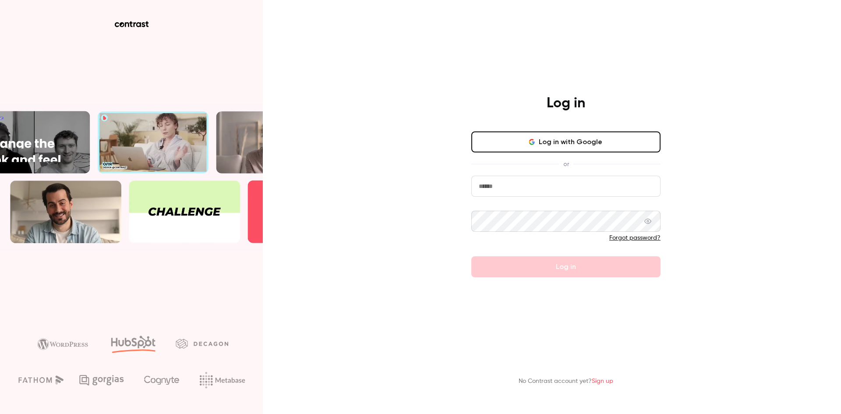
click at [559, 145] on button "Log in with Google" at bounding box center [565, 141] width 189 height 21
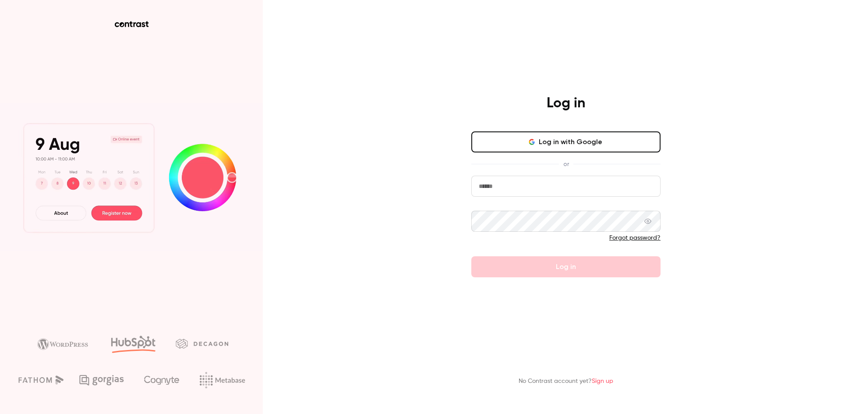
click at [541, 140] on button "Log in with Google" at bounding box center [565, 141] width 189 height 21
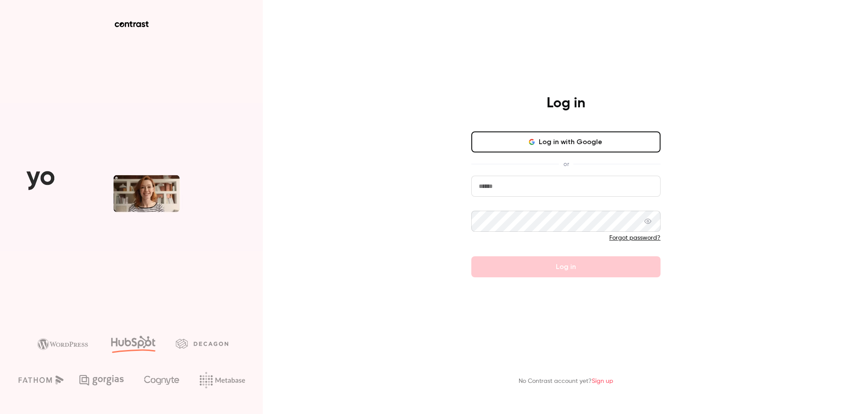
click at [561, 191] on input "email" at bounding box center [565, 186] width 189 height 21
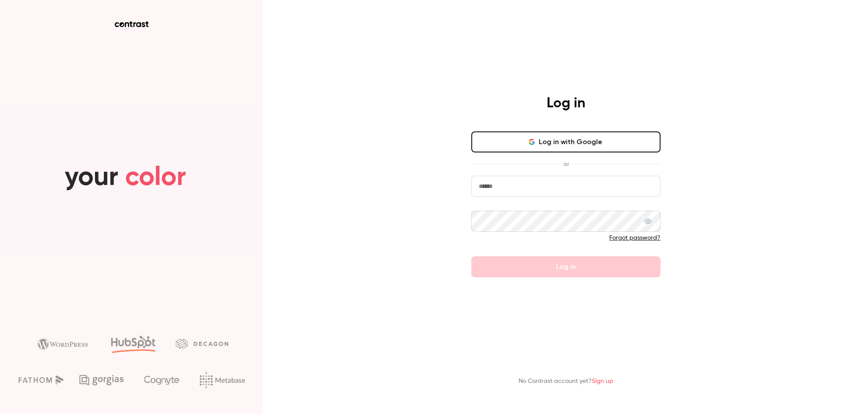
click at [410, 224] on div "Log in Log in with Google or Forgot password? Log in No Contrast account yet? S…" at bounding box center [420, 207] width 841 height 414
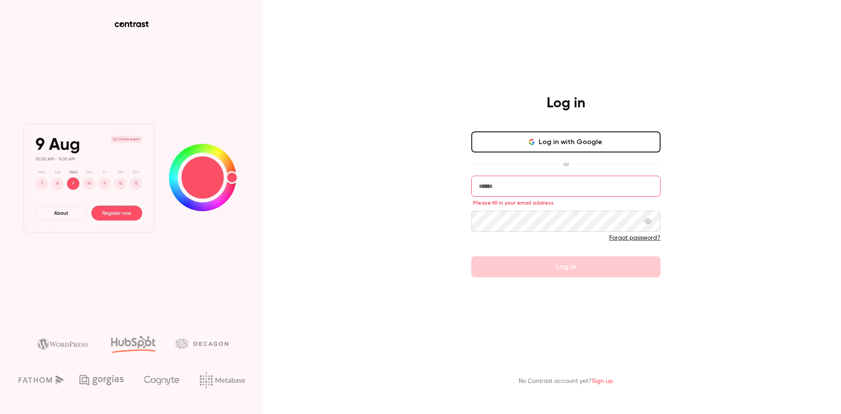
click at [610, 380] on link "Sign up" at bounding box center [602, 381] width 21 height 6
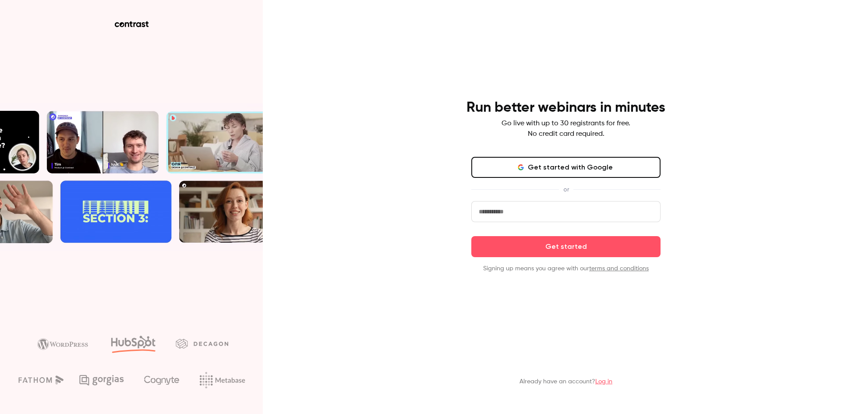
click at [580, 165] on button "Get started with Google" at bounding box center [565, 167] width 189 height 21
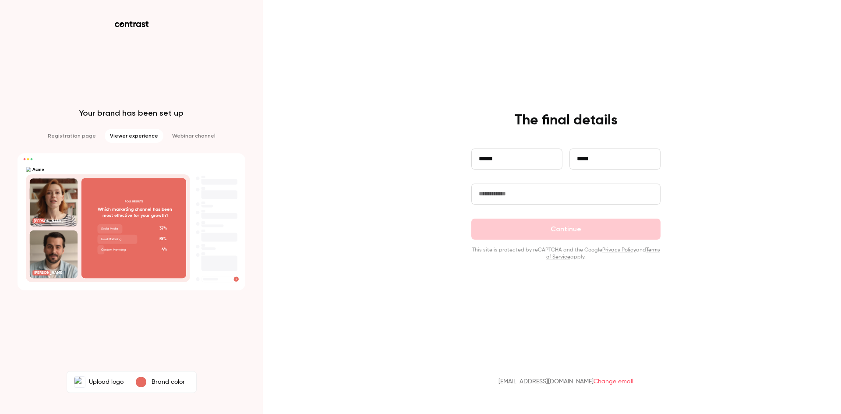
click at [500, 196] on input "text" at bounding box center [565, 194] width 189 height 21
type input "**********"
type input "***"
type input "****"
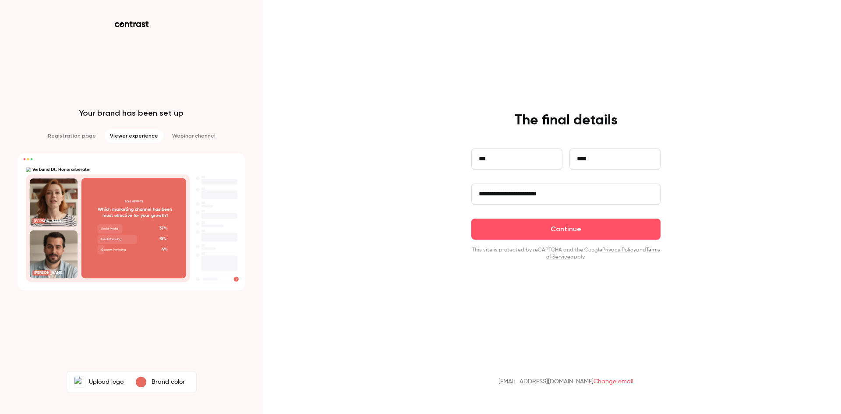
click at [481, 194] on input "**********" at bounding box center [565, 194] width 189 height 21
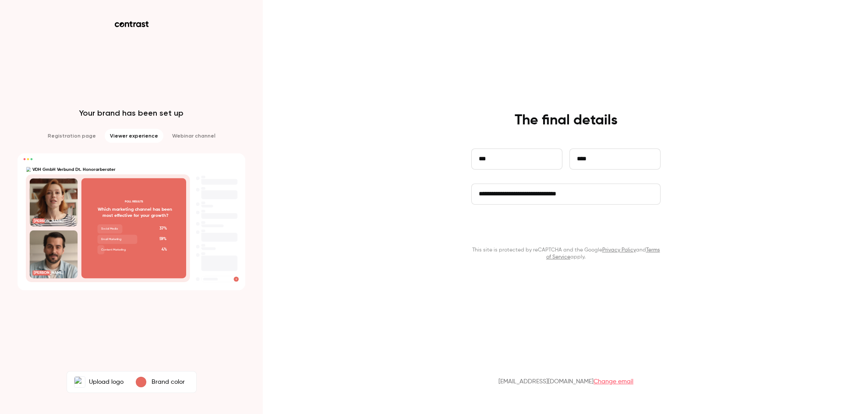
type input "**********"
click at [579, 233] on button "Continue" at bounding box center [565, 229] width 189 height 21
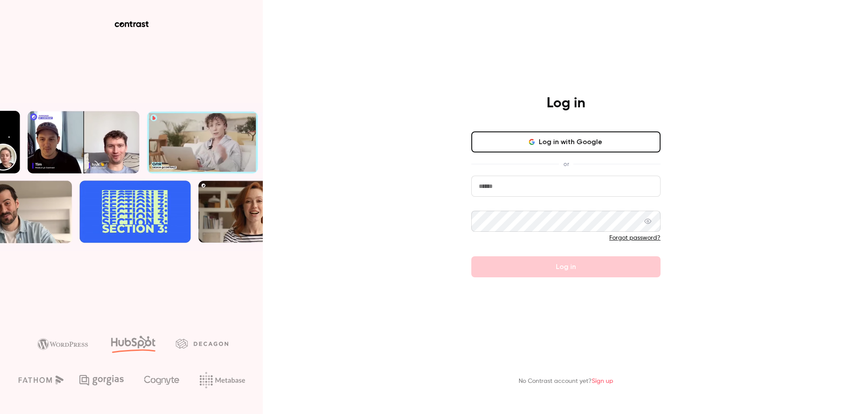
click at [603, 383] on link "Sign up" at bounding box center [602, 381] width 21 height 6
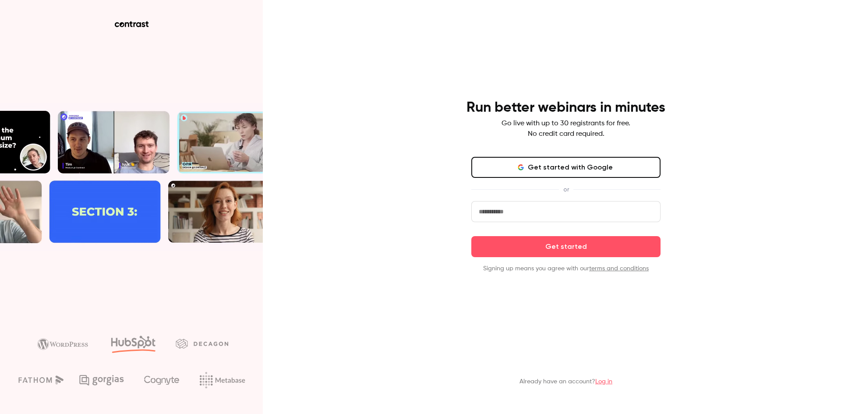
click at [508, 212] on input "email" at bounding box center [565, 211] width 189 height 21
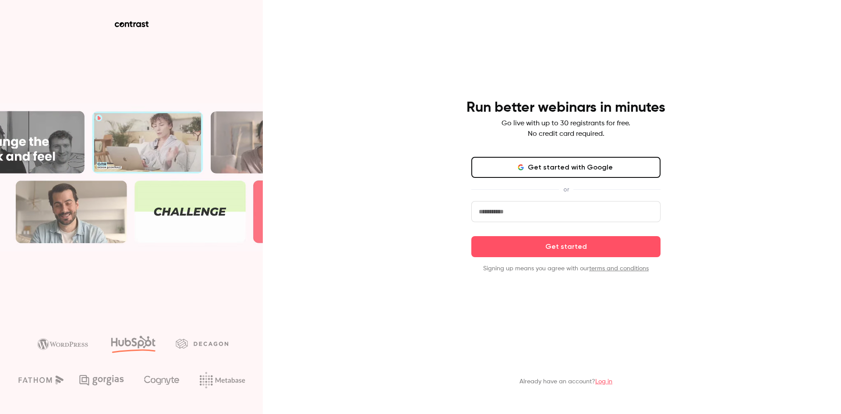
type input "**********"
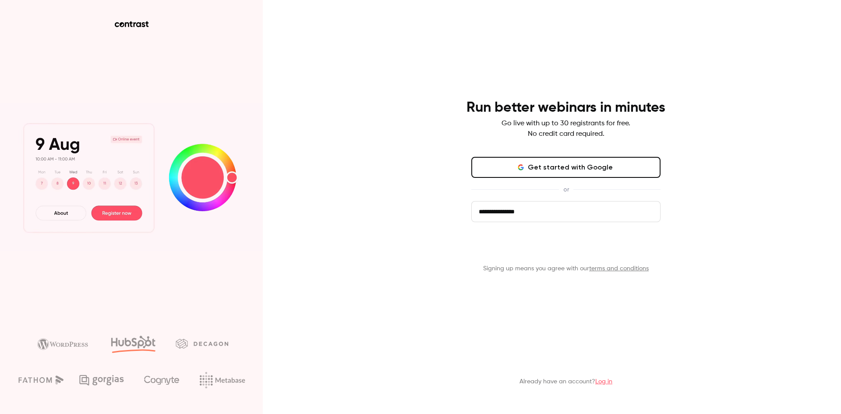
click at [571, 249] on button "Get started" at bounding box center [565, 246] width 189 height 21
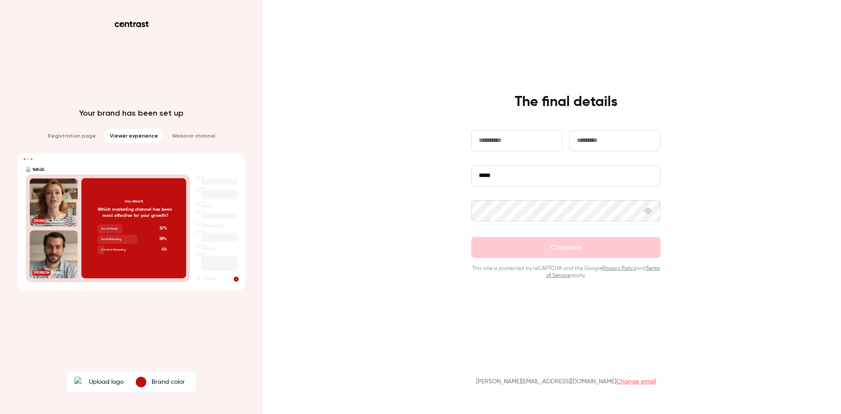
click at [521, 137] on input "text" at bounding box center [516, 140] width 91 height 21
type input "******"
type input "*****"
type input "********"
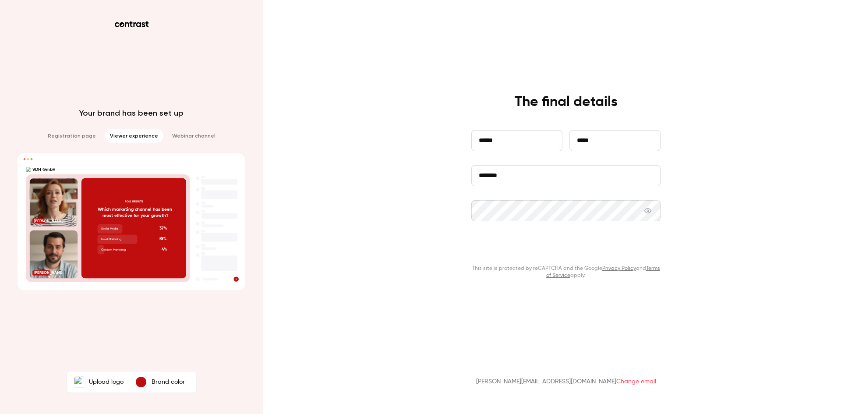
click at [578, 247] on button "Continue" at bounding box center [565, 247] width 189 height 21
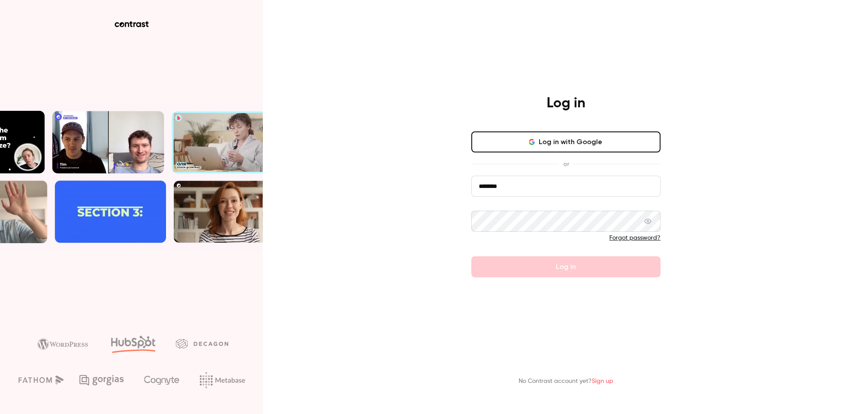
click at [531, 187] on input "********" at bounding box center [565, 186] width 189 height 21
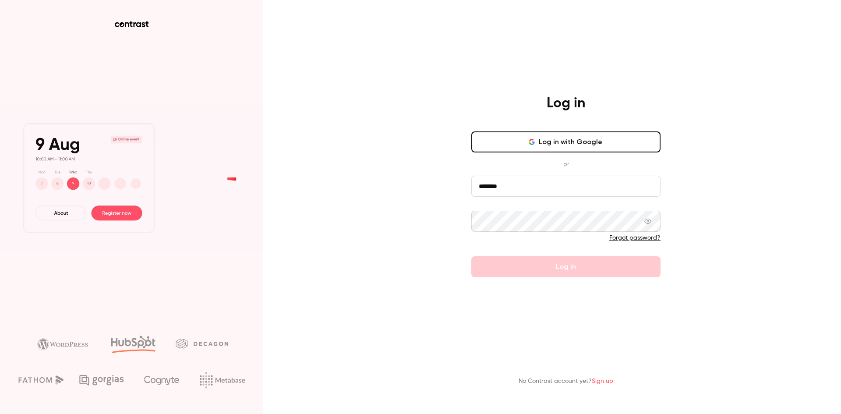
drag, startPoint x: 521, startPoint y: 184, endPoint x: 459, endPoint y: 189, distance: 61.9
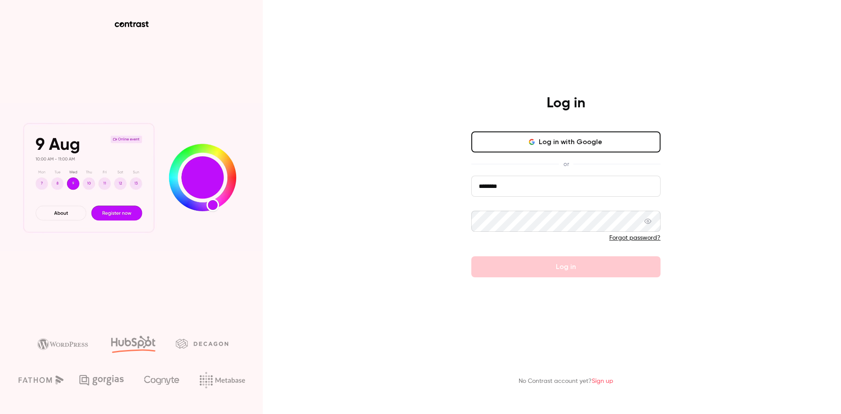
click at [459, 189] on div "Log in Log in with Google or ******** Forgot password? Log in" at bounding box center [566, 186] width 228 height 183
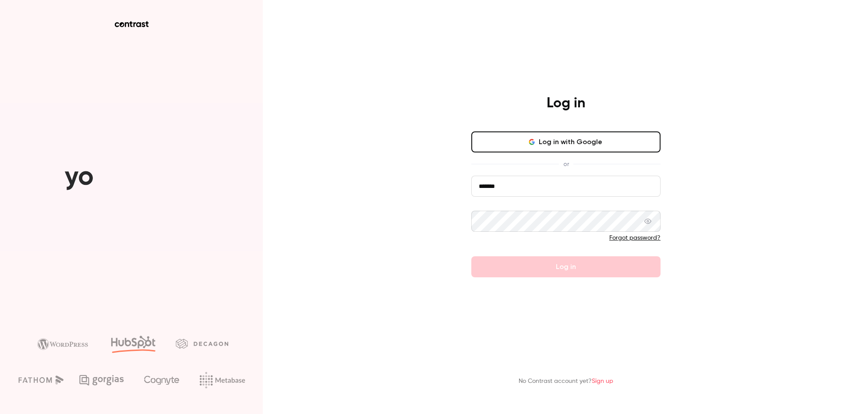
type input "**********"
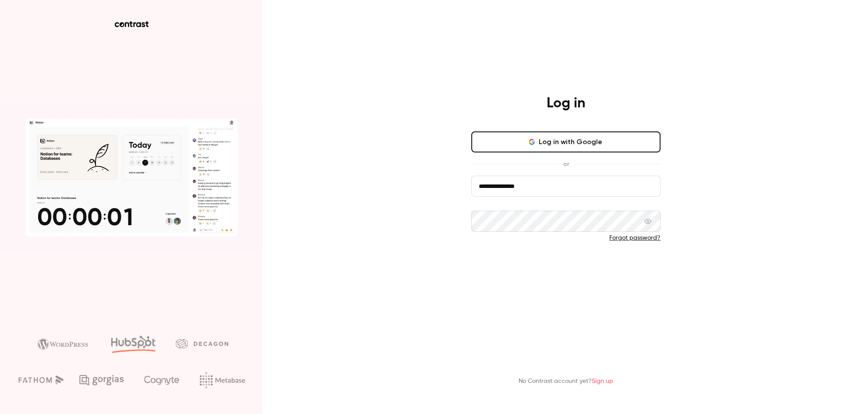
click at [558, 269] on button "Log in" at bounding box center [565, 266] width 189 height 21
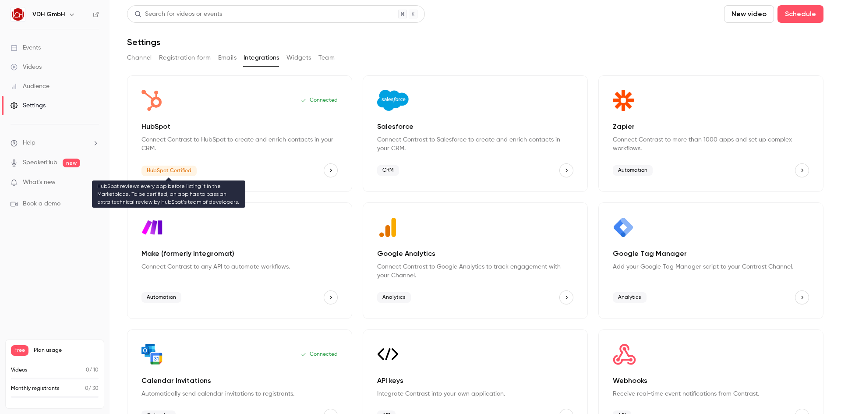
click at [161, 170] on span "HubSpot Certified" at bounding box center [168, 171] width 55 height 11
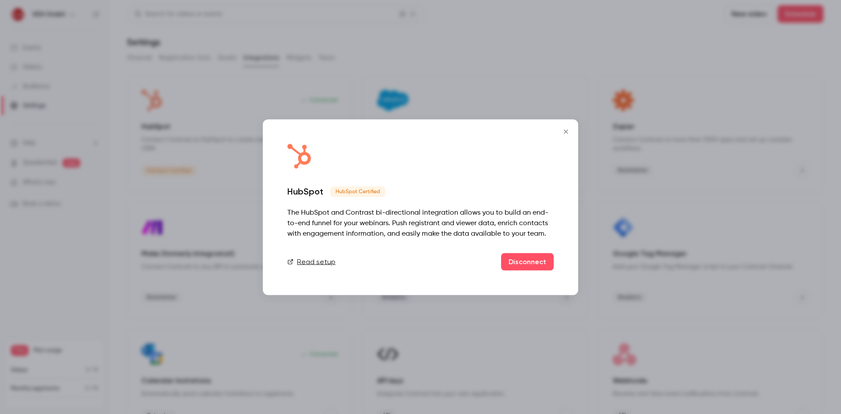
click at [565, 130] on icon "Close" at bounding box center [566, 131] width 11 height 7
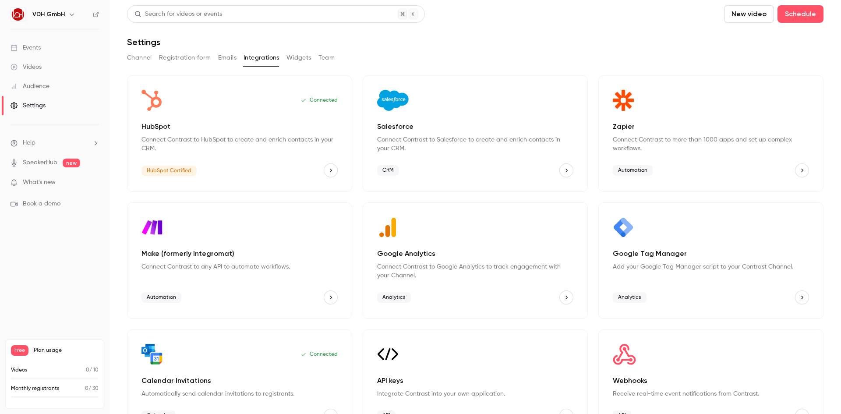
click at [29, 47] on div "Events" at bounding box center [26, 47] width 30 height 9
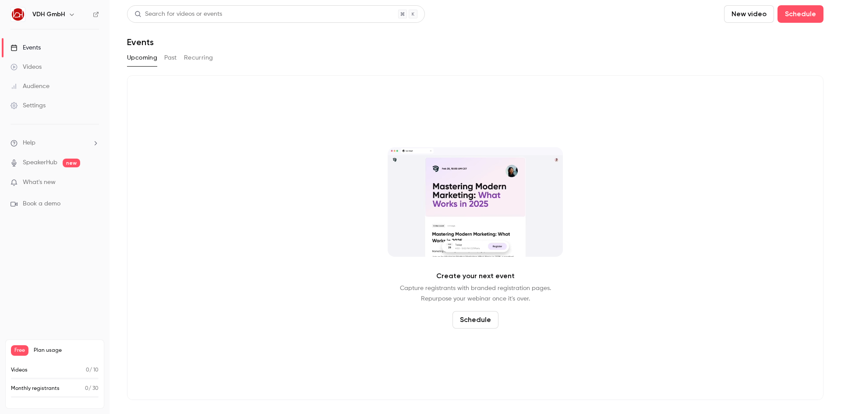
click at [479, 323] on button "Schedule" at bounding box center [475, 320] width 46 height 18
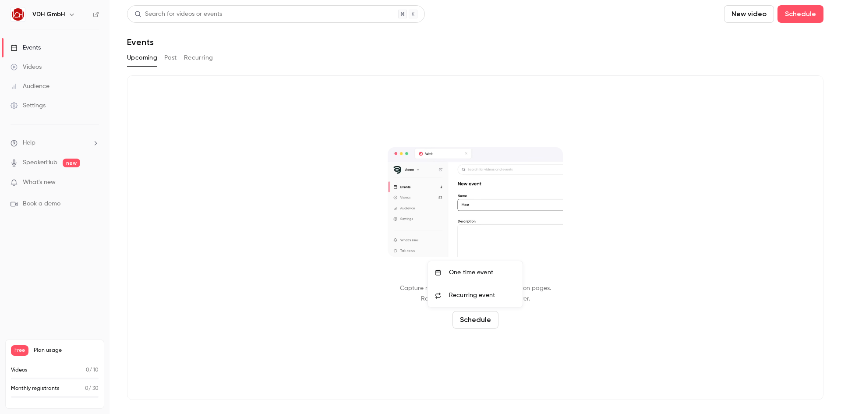
click at [476, 318] on div at bounding box center [420, 207] width 841 height 414
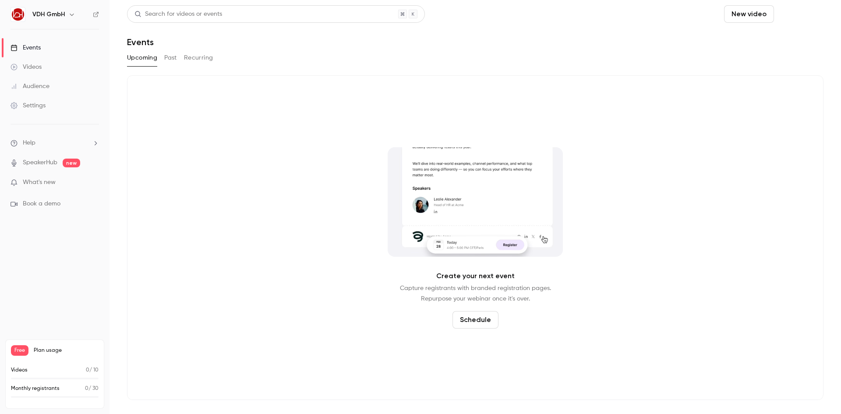
click at [795, 15] on button "Schedule" at bounding box center [800, 14] width 46 height 18
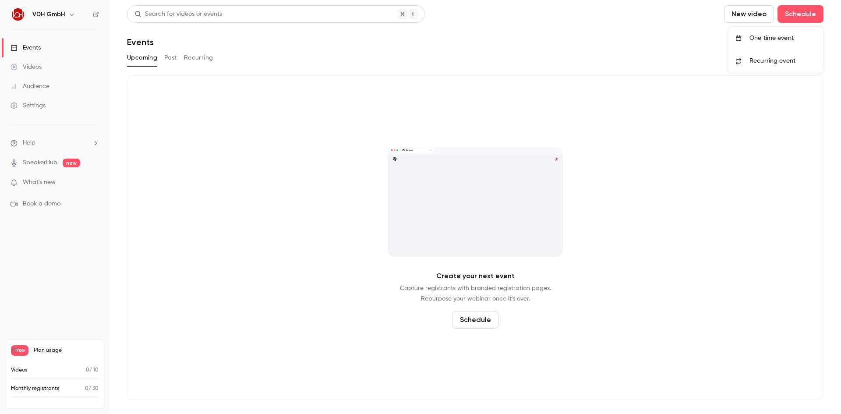
click at [748, 13] on div at bounding box center [420, 207] width 841 height 414
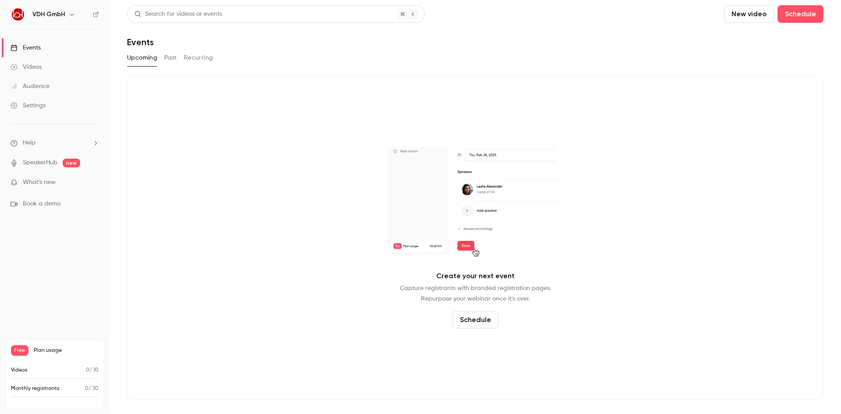
click at [757, 13] on button "New video" at bounding box center [749, 14] width 50 height 18
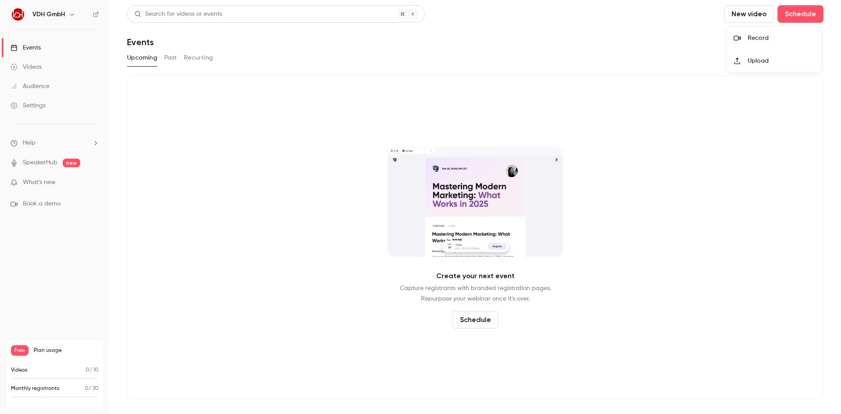
click at [787, 13] on div at bounding box center [420, 207] width 841 height 414
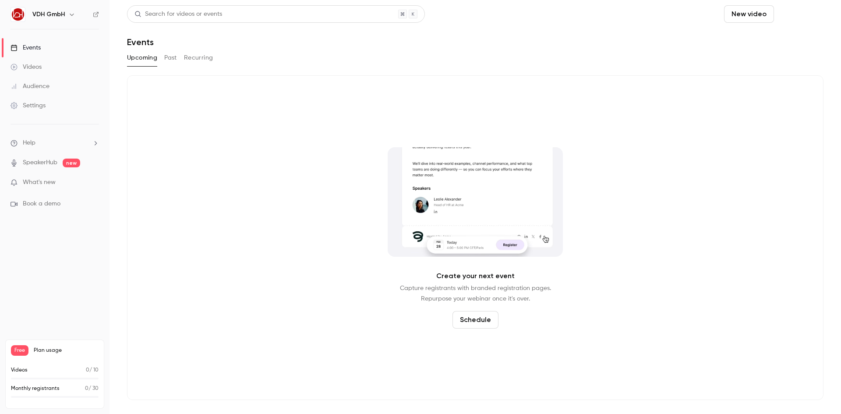
click at [804, 14] on button "Schedule" at bounding box center [800, 14] width 46 height 18
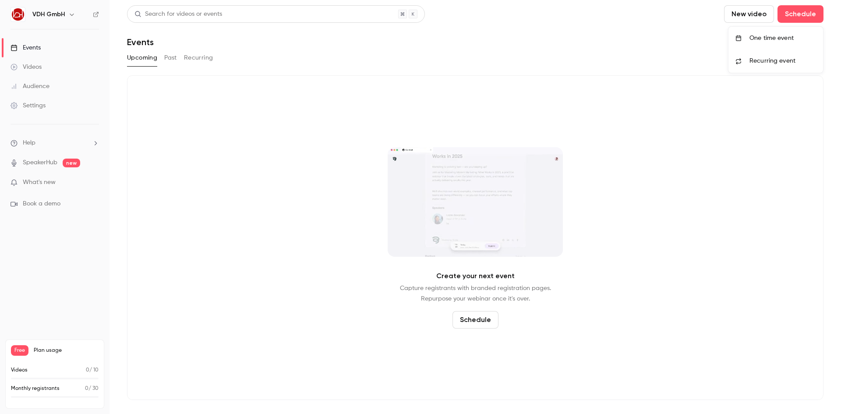
click at [756, 37] on div "One time event" at bounding box center [782, 38] width 67 height 9
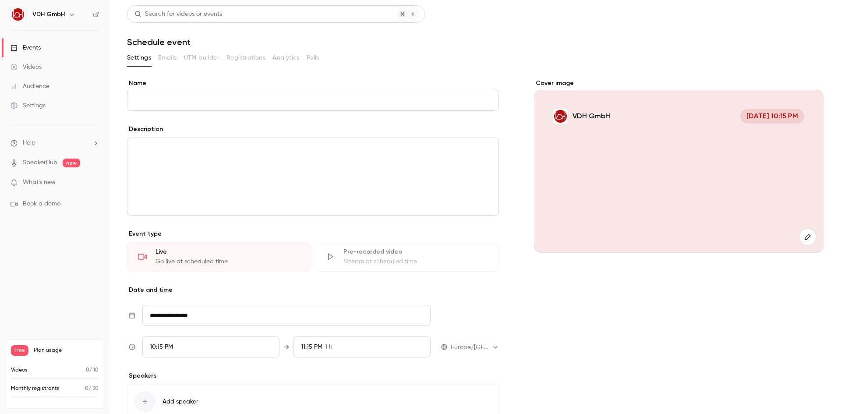
drag, startPoint x: 178, startPoint y: 271, endPoint x: 157, endPoint y: 264, distance: 22.7
drag, startPoint x: 157, startPoint y: 264, endPoint x: 561, endPoint y: 285, distance: 404.9
click at [561, 285] on div "Cover image VDH GmbH Aug 10, 10:15 PM" at bounding box center [679, 261] width 290 height 365
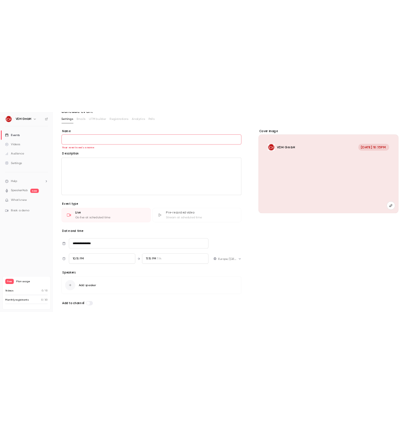
scroll to position [76, 0]
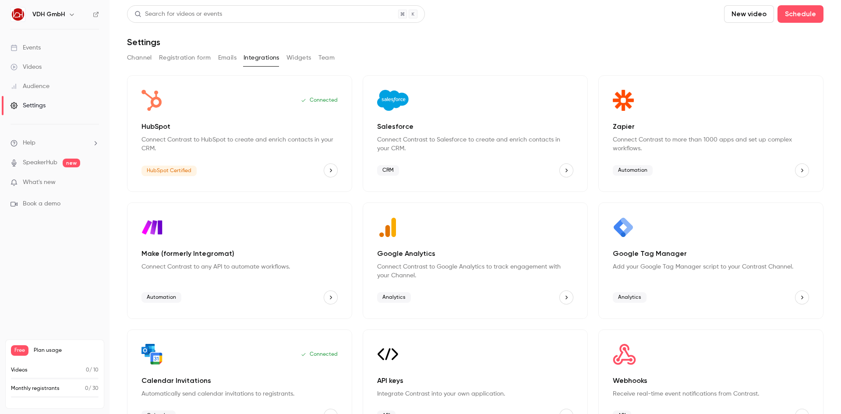
click at [291, 62] on button "Widgets" at bounding box center [298, 58] width 25 height 14
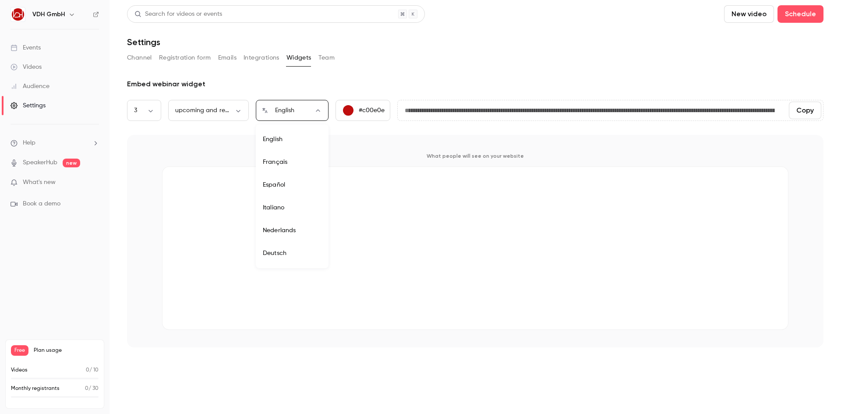
click at [282, 109] on body "**********" at bounding box center [420, 240] width 841 height 481
click at [280, 254] on li "Deutsch" at bounding box center [292, 253] width 73 height 23
type input "**"
type input "**********"
click at [235, 103] on div "upcoming and replays *** ​" at bounding box center [208, 110] width 81 height 21
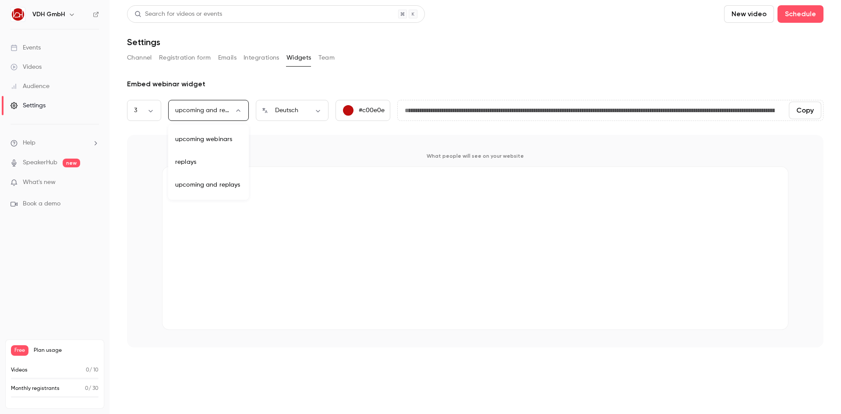
click at [235, 107] on body "**********" at bounding box center [420, 240] width 841 height 481
click at [235, 107] on div at bounding box center [420, 207] width 841 height 414
click at [205, 58] on button "Registration form" at bounding box center [185, 58] width 52 height 14
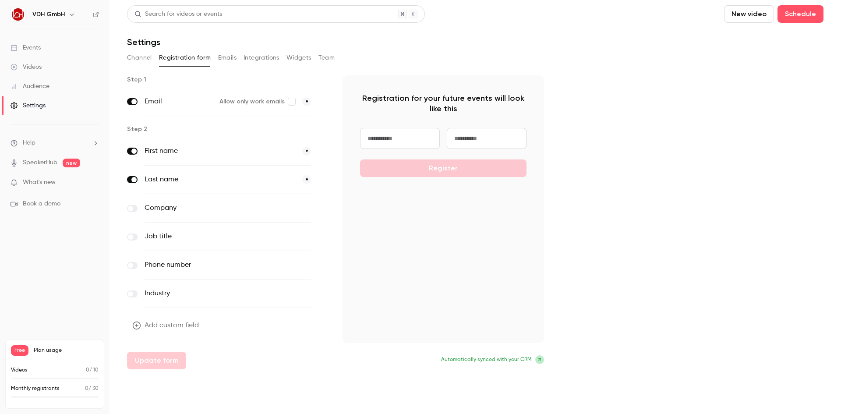
click at [230, 58] on button "Emails" at bounding box center [227, 58] width 18 height 14
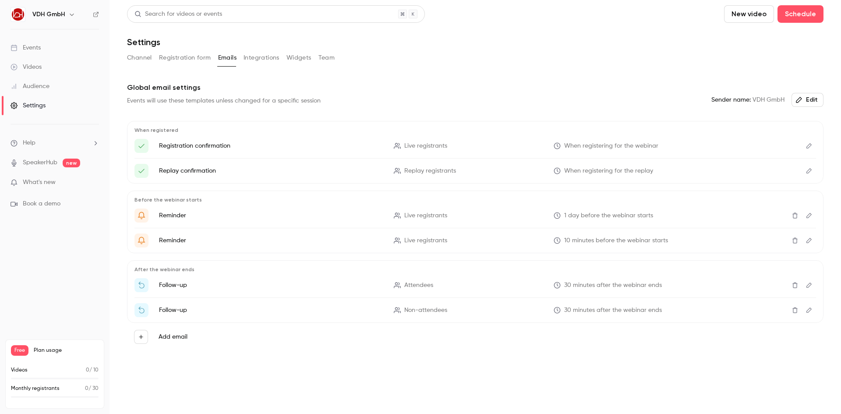
click at [267, 57] on button "Integrations" at bounding box center [262, 58] width 36 height 14
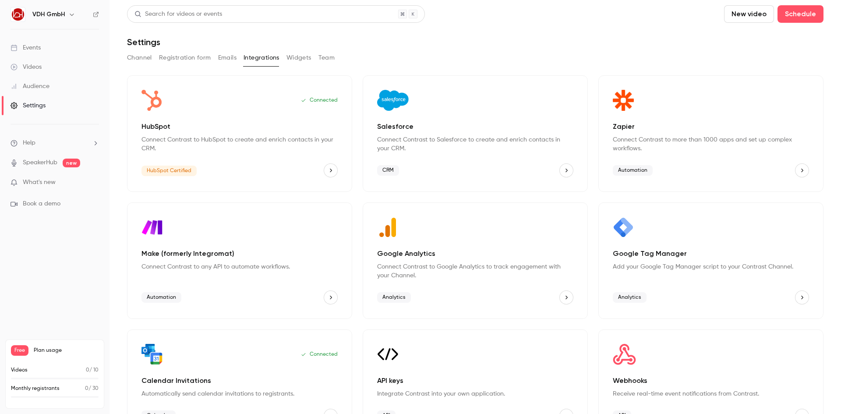
click at [322, 58] on button "Team" at bounding box center [326, 58] width 17 height 14
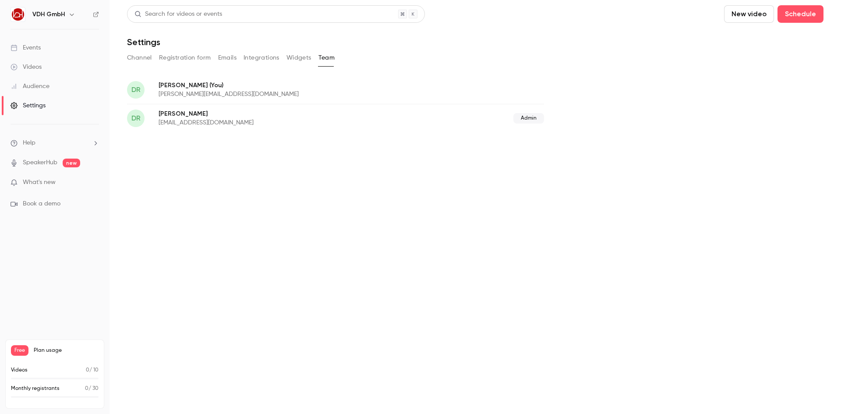
click at [183, 120] on p "support@vdh24.de" at bounding box center [271, 122] width 225 height 9
click at [183, 88] on p "Dieter Rauch (You)" at bounding box center [290, 85] width 263 height 9
click at [173, 120] on p "support@vdh24.de" at bounding box center [271, 122] width 225 height 9
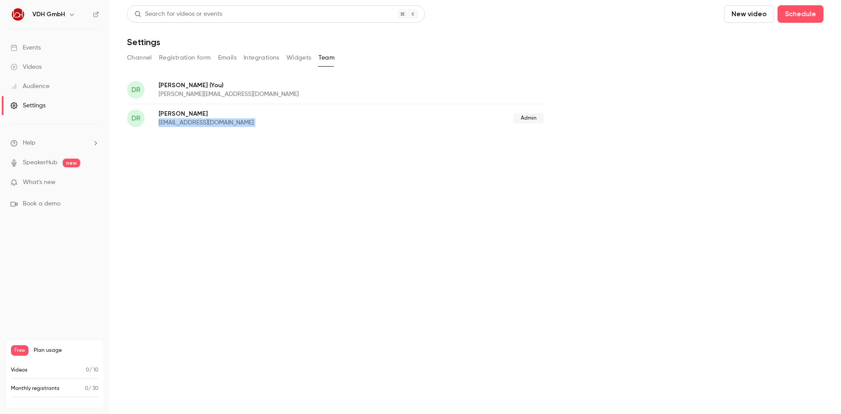
click at [142, 57] on button "Channel" at bounding box center [139, 58] width 25 height 14
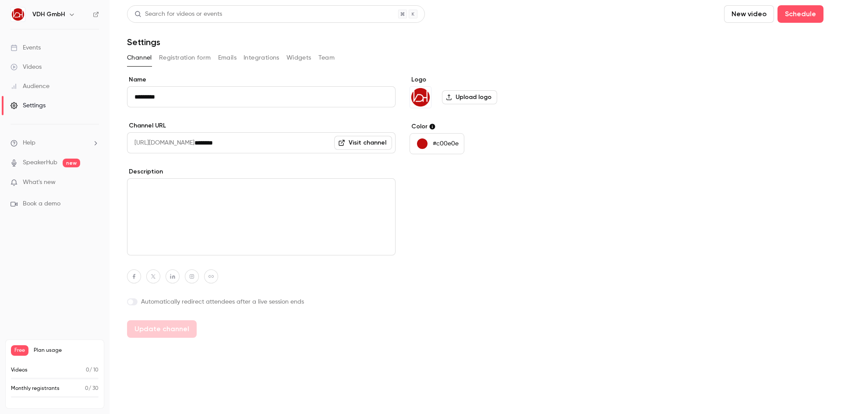
click at [375, 144] on link "Visit channel" at bounding box center [363, 143] width 58 height 14
click at [33, 45] on div "Events" at bounding box center [26, 47] width 30 height 9
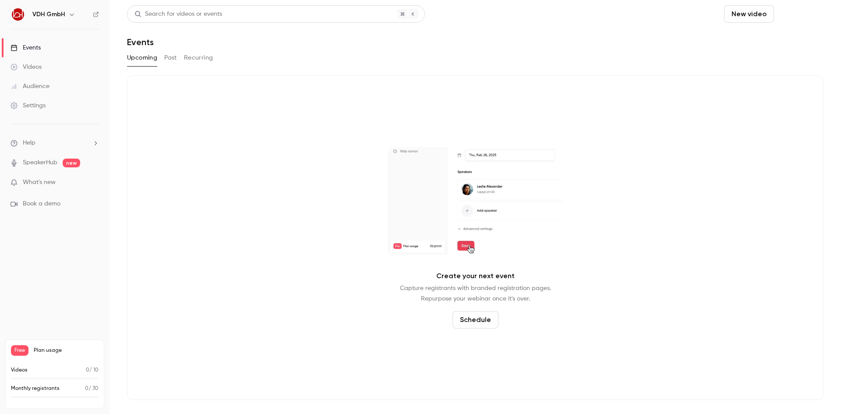
click at [803, 16] on button "Schedule" at bounding box center [800, 14] width 46 height 18
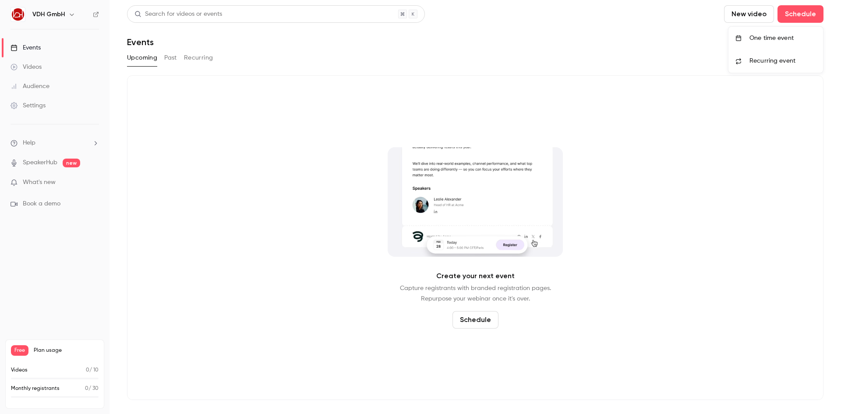
click at [753, 11] on div at bounding box center [420, 207] width 841 height 414
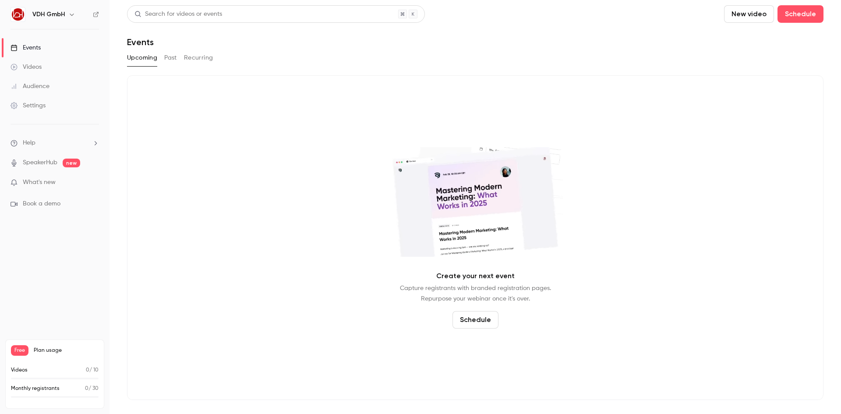
click at [754, 14] on button "New video" at bounding box center [749, 14] width 50 height 18
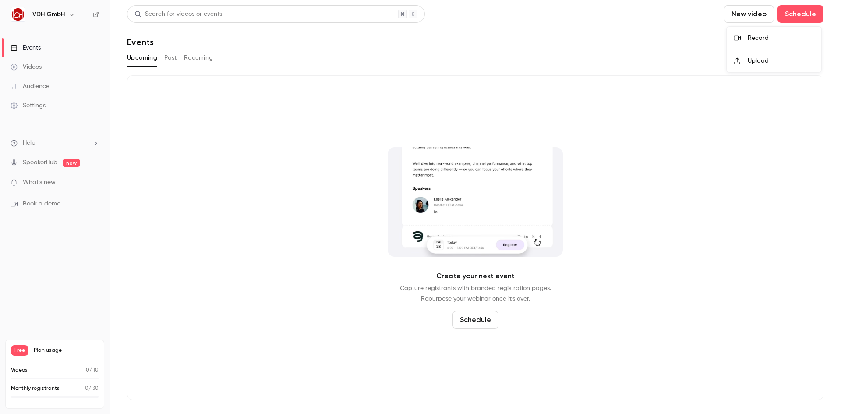
click at [749, 36] on div "Record" at bounding box center [781, 38] width 67 height 9
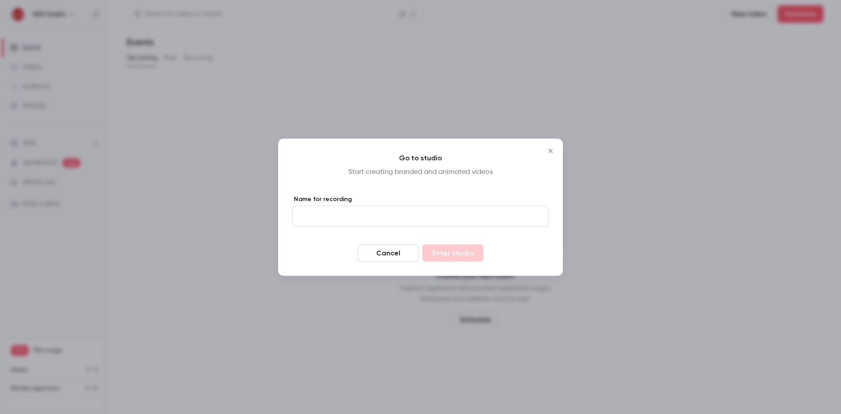
click at [324, 215] on input "Name for recording" at bounding box center [420, 215] width 257 height 21
type input "*****"
drag, startPoint x: 295, startPoint y: 244, endPoint x: 303, endPoint y: 244, distance: 7.9
click at [297, 244] on form "Name for recording ***** Cancel Enter studio" at bounding box center [420, 227] width 257 height 67
click at [462, 252] on button "Enter studio" at bounding box center [452, 253] width 61 height 18
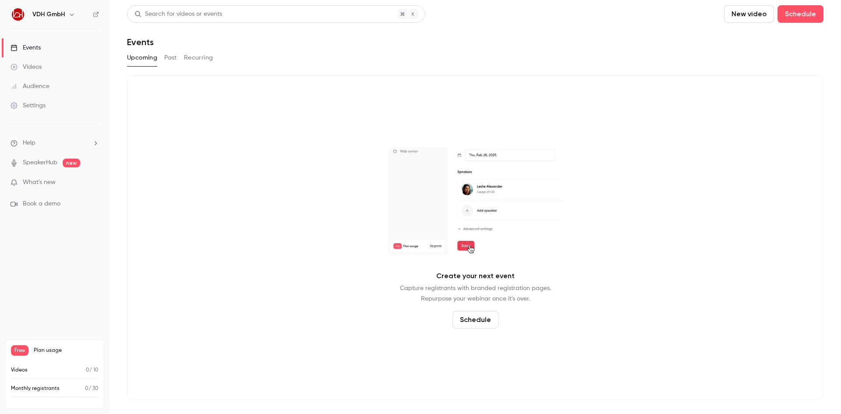
click at [20, 71] on div "Videos" at bounding box center [26, 67] width 31 height 9
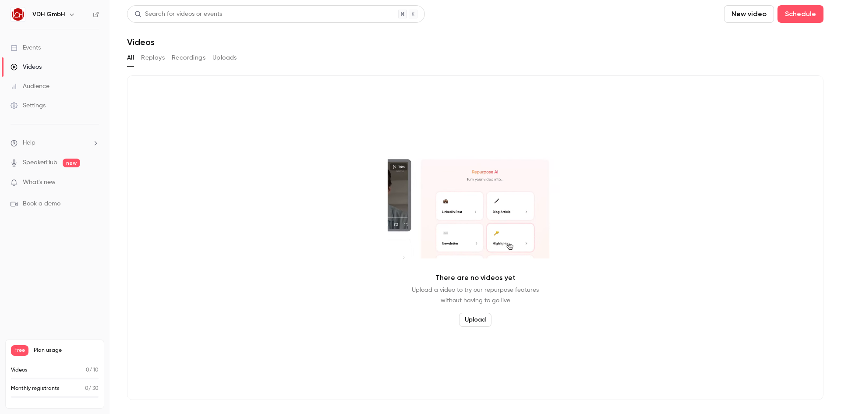
click at [33, 46] on div "Events" at bounding box center [26, 47] width 30 height 9
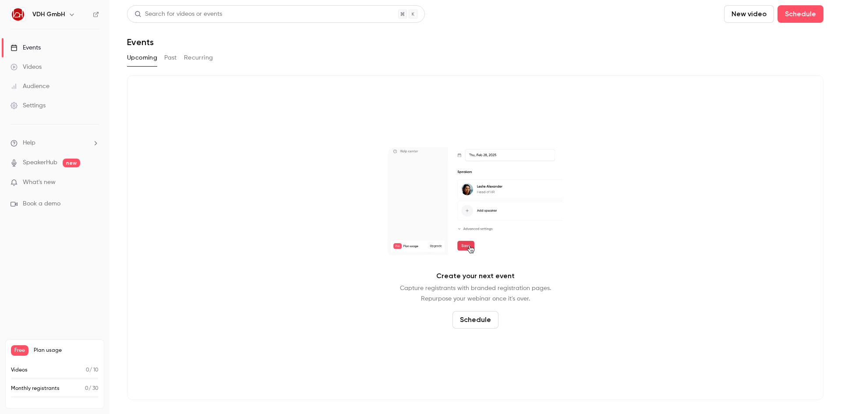
click at [49, 165] on link "SpeakerHub" at bounding box center [40, 162] width 35 height 9
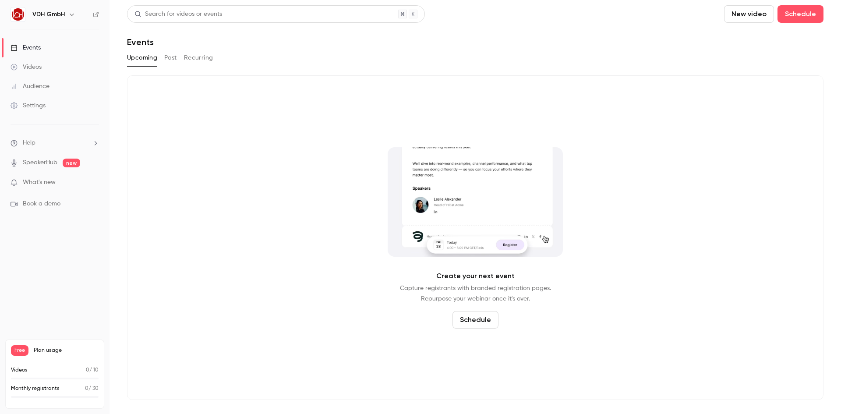
click at [45, 180] on span "What's new" at bounding box center [39, 182] width 33 height 9
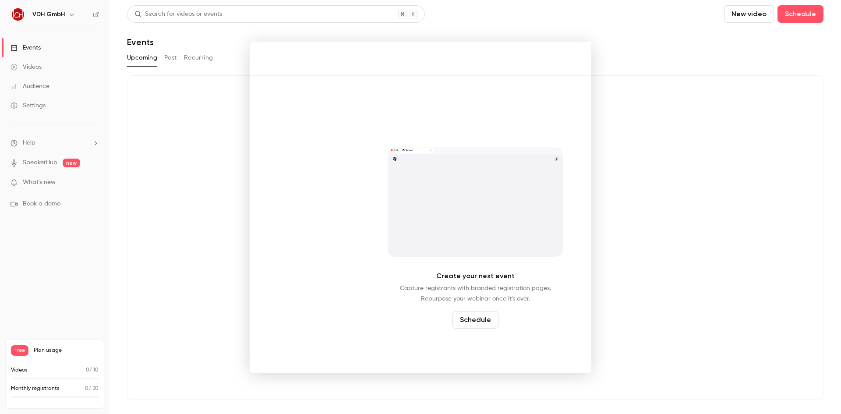
click at [0, 0] on noticeable-lightbox at bounding box center [0, 0] width 0 height 0
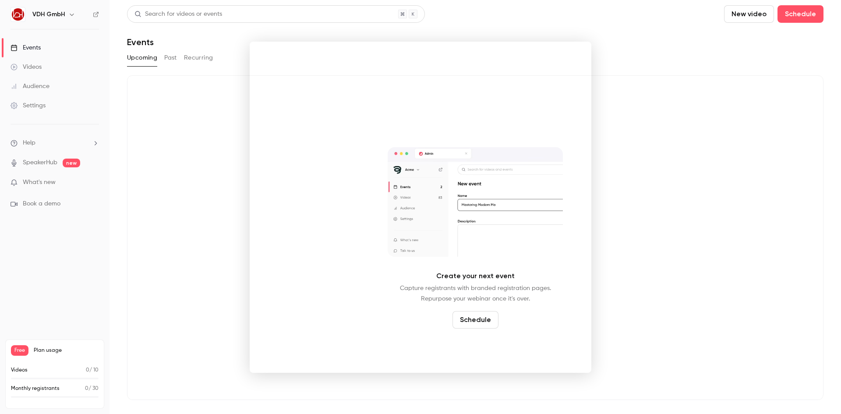
click at [0, 0] on noticeable-lightbox at bounding box center [0, 0] width 0 height 0
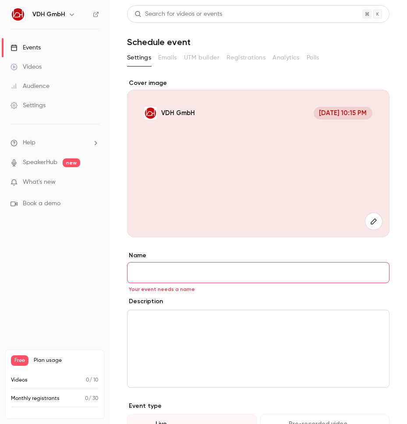
scroll to position [76, 0]
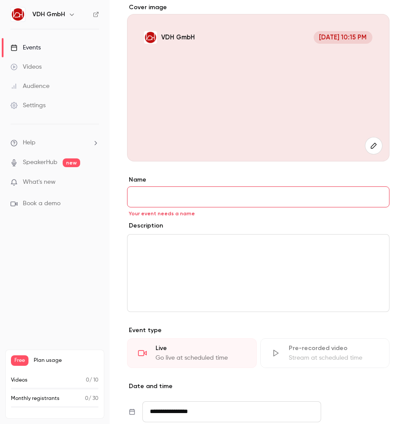
click at [36, 64] on div "Videos" at bounding box center [26, 67] width 31 height 9
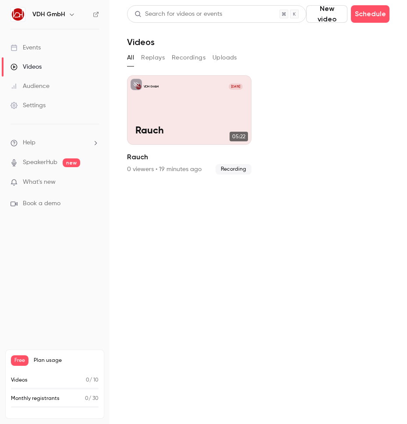
click at [155, 60] on button "Replays" at bounding box center [153, 58] width 24 height 14
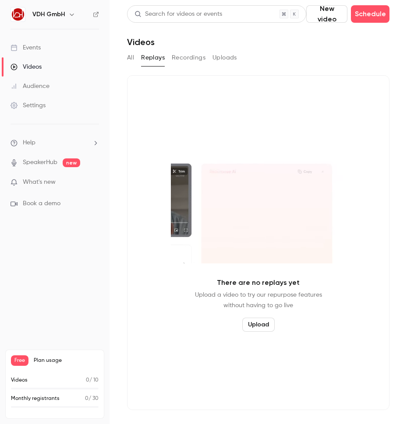
click at [186, 63] on button "Recordings" at bounding box center [189, 58] width 34 height 14
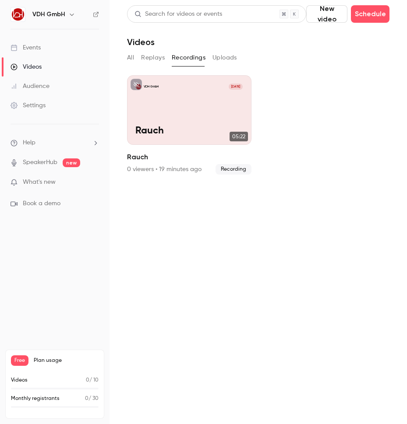
click at [215, 60] on button "Uploads" at bounding box center [224, 58] width 25 height 14
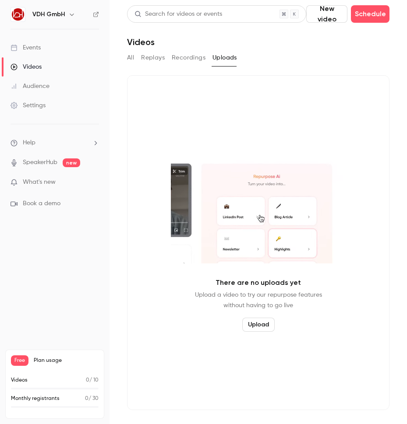
click at [134, 58] on button "All" at bounding box center [130, 58] width 7 height 14
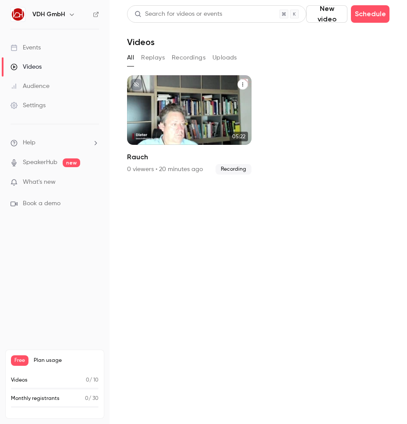
click at [186, 128] on p "Rauch" at bounding box center [188, 131] width 107 height 11
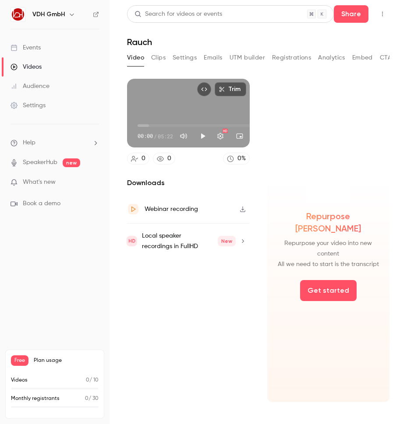
click at [163, 59] on button "Clips" at bounding box center [158, 58] width 14 height 14
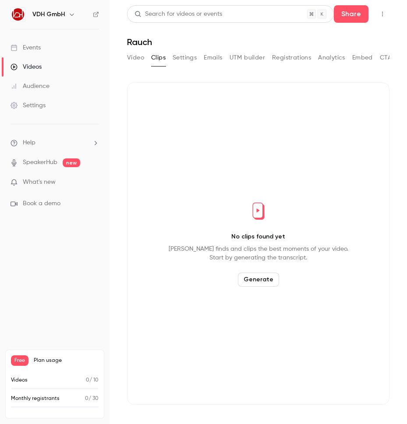
drag, startPoint x: 262, startPoint y: 278, endPoint x: 264, endPoint y: 284, distance: 6.5
click at [264, 284] on button "Generate" at bounding box center [258, 280] width 41 height 14
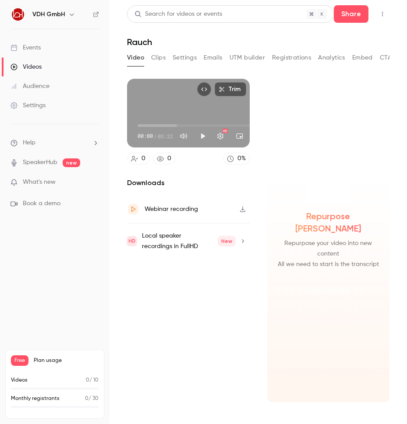
click at [336, 288] on button "Get started" at bounding box center [328, 290] width 57 height 21
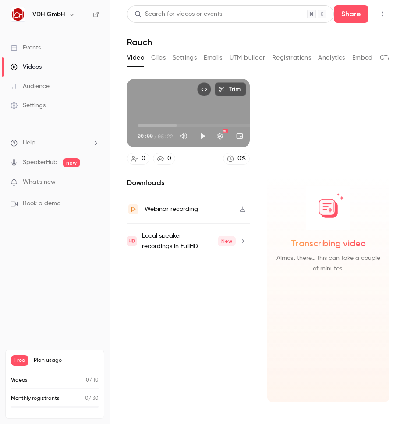
click at [162, 54] on button "Clips" at bounding box center [158, 58] width 14 height 14
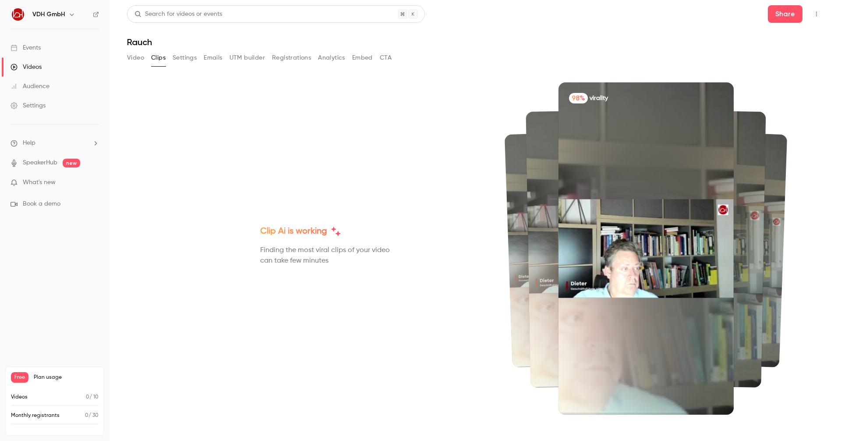
click at [406, 181] on div at bounding box center [686, 248] width 160 height 278
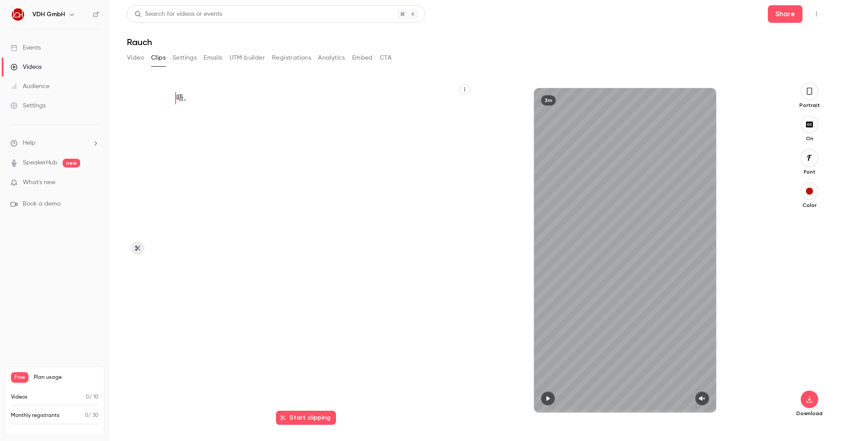
click at [406, 401] on icon "button" at bounding box center [547, 398] width 7 height 6
click at [223, 123] on button "Edit" at bounding box center [218, 119] width 30 height 14
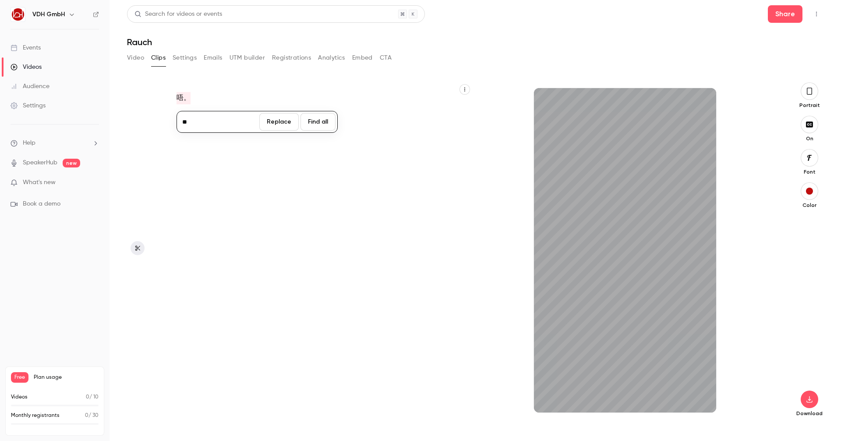
drag, startPoint x: 223, startPoint y: 123, endPoint x: 183, endPoint y: 175, distance: 65.5
click at [183, 175] on div "唔。" at bounding box center [317, 254] width 302 height 327
click at [328, 253] on div "唔。" at bounding box center [317, 254] width 302 height 327
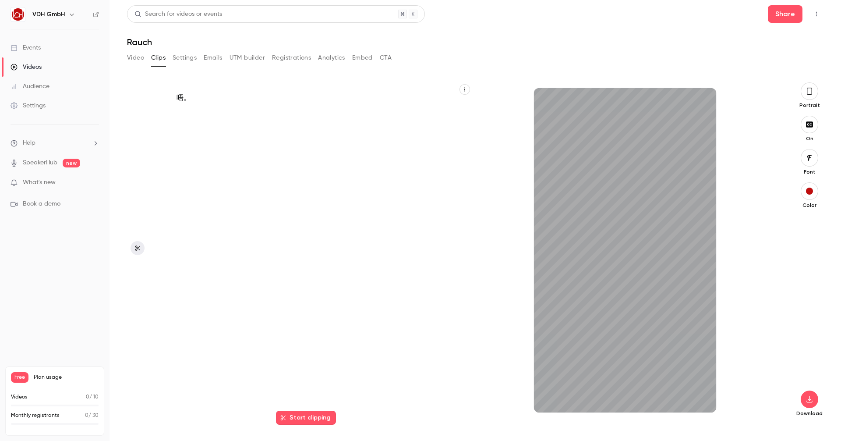
click at [406, 90] on button "button" at bounding box center [810, 91] width 18 height 18
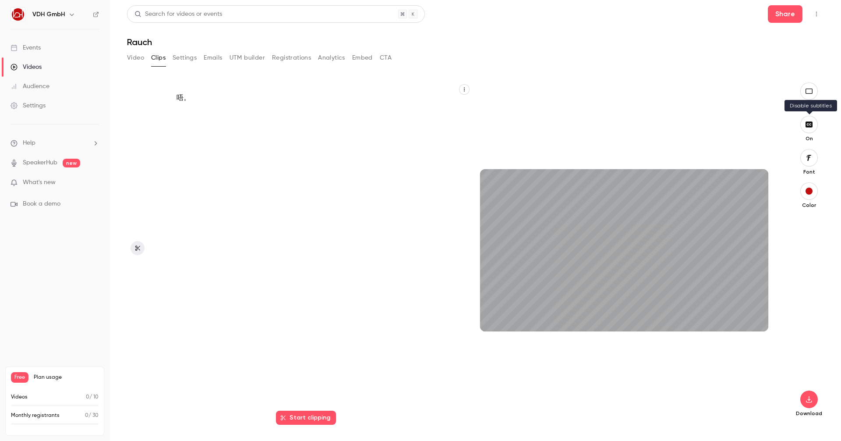
click at [406, 126] on icon "button" at bounding box center [809, 124] width 7 height 6
click at [406, 142] on div "Landscape Off Font Color Download" at bounding box center [809, 261] width 29 height 358
click at [406, 159] on icon "button" at bounding box center [809, 157] width 10 height 7
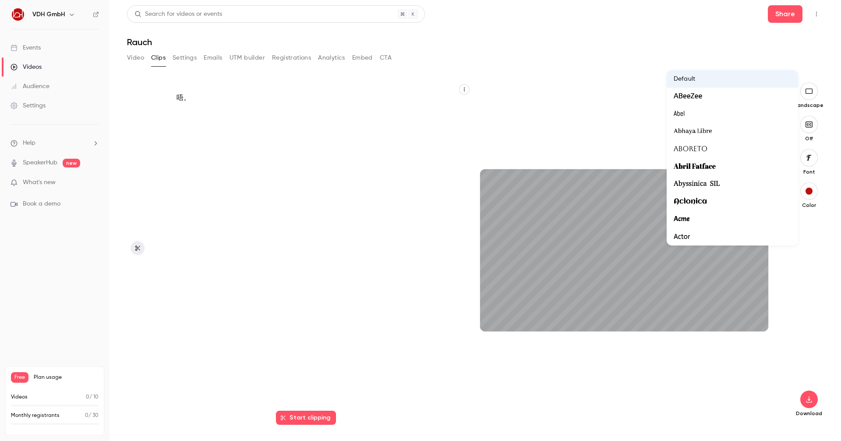
click at [406, 194] on div at bounding box center [420, 220] width 841 height 441
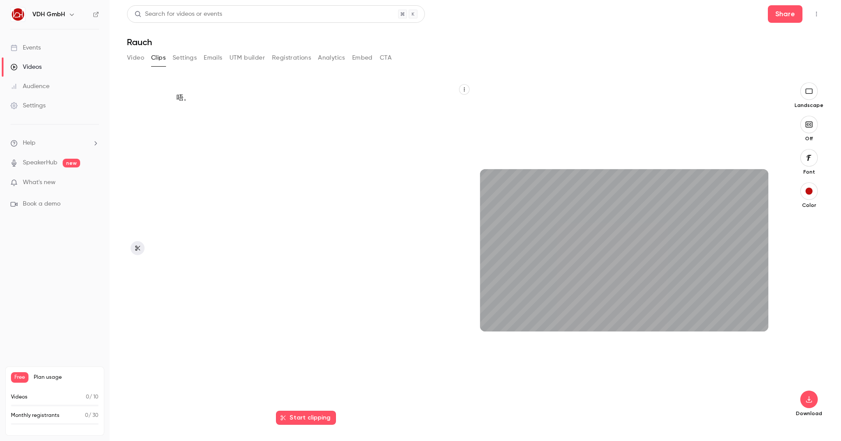
click at [406, 138] on div "3m" at bounding box center [624, 250] width 306 height 336
click at [406, 14] on main "Search for videos or events Share [PERSON_NAME] Video Clips Settings Emails UTM…" at bounding box center [476, 220] width 732 height 441
type input "**"
